Goal: Transaction & Acquisition: Purchase product/service

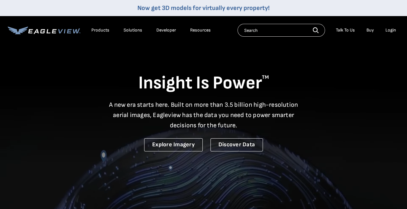
click at [390, 31] on div "Login" at bounding box center [390, 30] width 11 height 6
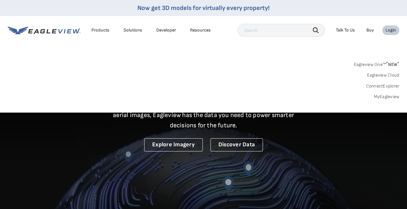
click at [387, 97] on link "MyEagleview" at bounding box center [386, 97] width 26 height 6
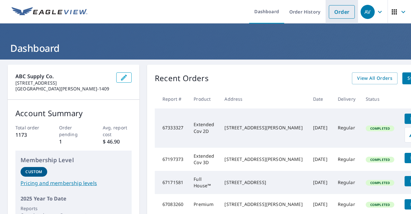
click at [340, 13] on link "Order" at bounding box center [342, 12] width 26 height 14
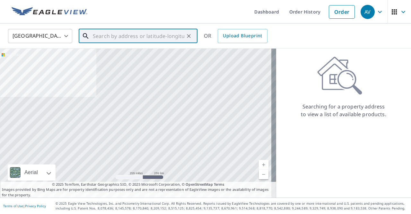
click at [104, 43] on div "​" at bounding box center [138, 36] width 119 height 14
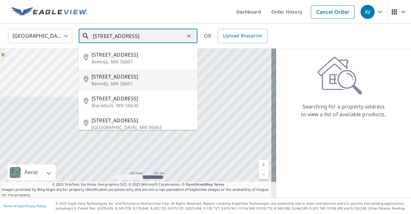
click at [114, 76] on span "2115 Birchmont Beach Rd NE" at bounding box center [142, 77] width 101 height 8
type input "2115 Birchmont Beach Rd NE Bemidji, MN 56601"
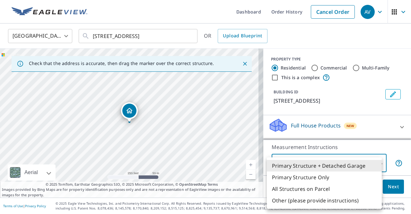
click at [334, 160] on body "AV AV Dashboard Order History Cancel Order AV United States US ​ 2115 Birchmont…" at bounding box center [205, 107] width 411 height 214
click at [309, 181] on li "Primary Structure Only" at bounding box center [324, 177] width 115 height 12
type input "2"
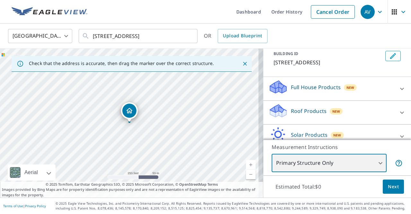
scroll to position [57, 0]
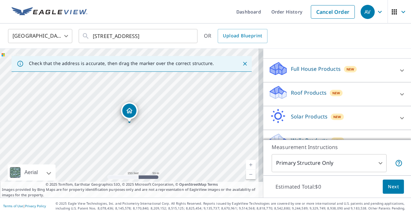
click at [319, 96] on p "Roof Products" at bounding box center [309, 93] width 36 height 8
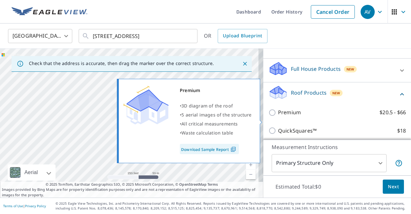
click at [272, 116] on input "Premium $20.5 - $66" at bounding box center [274, 113] width 10 height 8
checkbox input "true"
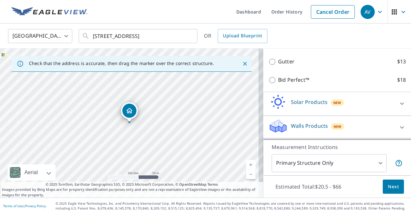
scroll to position [172, 0]
click at [388, 185] on span "Next" at bounding box center [393, 187] width 11 height 8
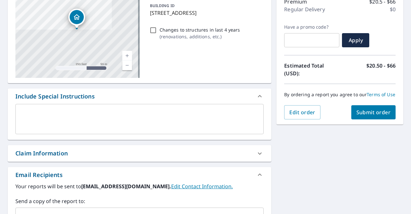
scroll to position [90, 0]
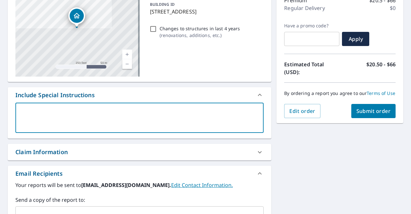
click at [49, 109] on textarea at bounding box center [139, 118] width 239 height 18
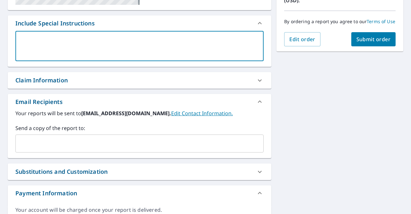
scroll to position [162, 0]
click at [39, 141] on input "text" at bounding box center [134, 143] width 233 height 12
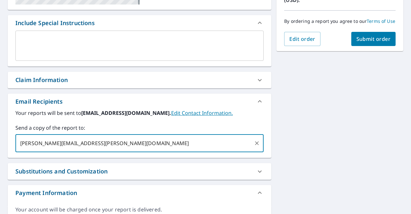
type input "jake.slavin@abcsupply.com"
click at [368, 40] on button "Submit order" at bounding box center [374, 39] width 45 height 14
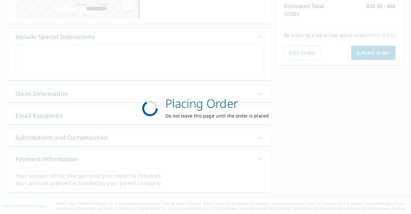
scroll to position [147, 0]
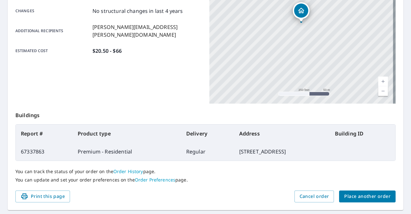
click at [368, 194] on span "Place another order" at bounding box center [368, 196] width 46 height 8
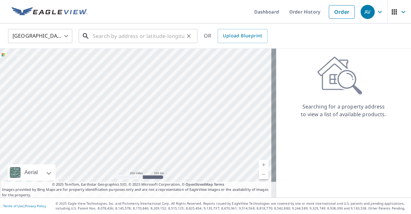
click at [117, 38] on input "text" at bounding box center [139, 36] width 92 height 18
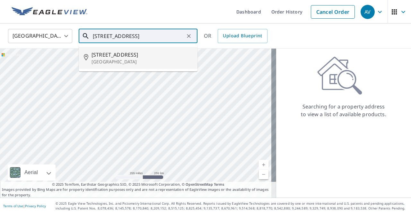
click at [117, 53] on span "8202 N Shore Trl N" at bounding box center [142, 55] width 101 height 8
type input "8202 N Shore Trl N Forest Lake, MN 55025"
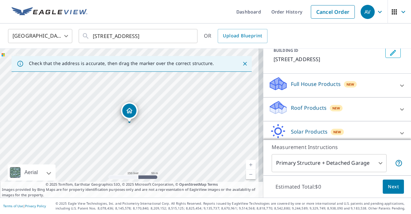
scroll to position [77, 0]
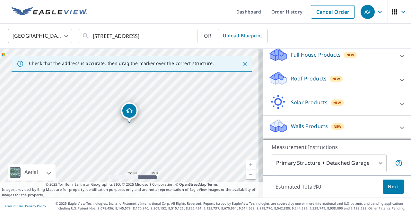
drag, startPoint x: 348, startPoint y: 101, endPoint x: 343, endPoint y: 157, distance: 55.8
click at [343, 157] on div "PROPERTY TYPE Residential Commercial Multi-Family This is a complex BUILDING ID…" at bounding box center [338, 123] width 148 height 149
click at [340, 163] on body "AV AV Dashboard Order History Cancel Order AV United States US ​ 8202 N Shore T…" at bounding box center [205, 107] width 411 height 214
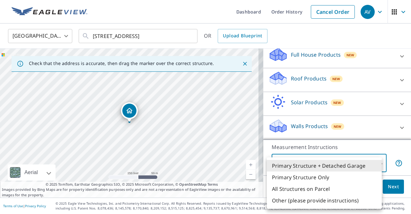
click at [310, 174] on li "Primary Structure Only" at bounding box center [324, 177] width 115 height 12
type input "2"
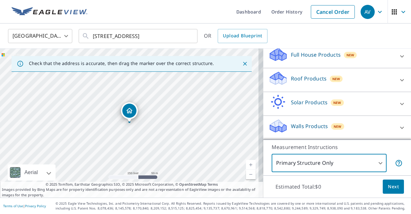
click at [319, 76] on p "Roof Products" at bounding box center [309, 79] width 36 height 8
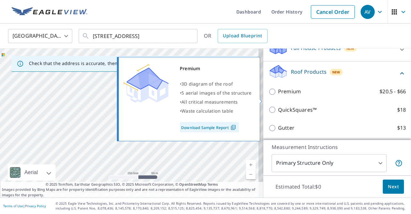
click at [271, 95] on input "Premium $20.5 - $66" at bounding box center [274, 92] width 10 height 8
checkbox input "true"
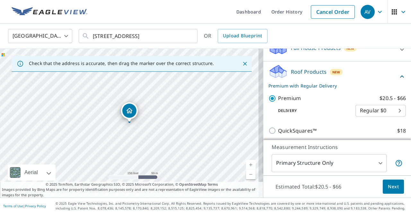
click at [391, 186] on span "Next" at bounding box center [393, 187] width 11 height 8
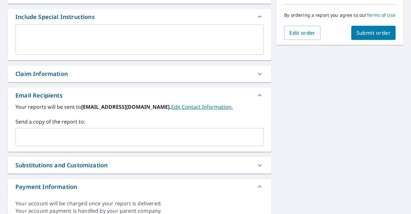
scroll to position [168, 0]
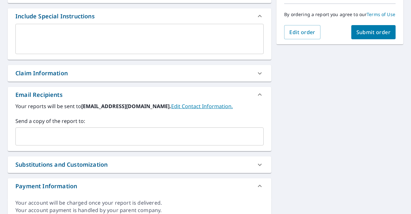
click at [64, 136] on input "text" at bounding box center [134, 136] width 233 height 12
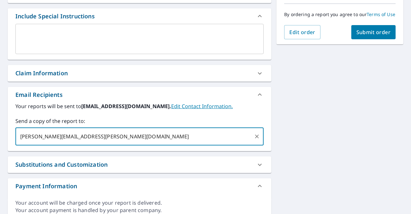
type input "jake.slavin@abcsupply.com"
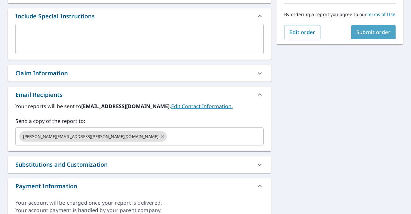
click at [364, 35] on span "Submit order" at bounding box center [374, 32] width 34 height 7
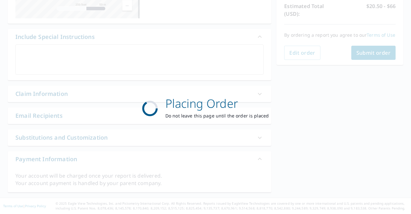
scroll to position [147, 0]
